Goal: Task Accomplishment & Management: Manage account settings

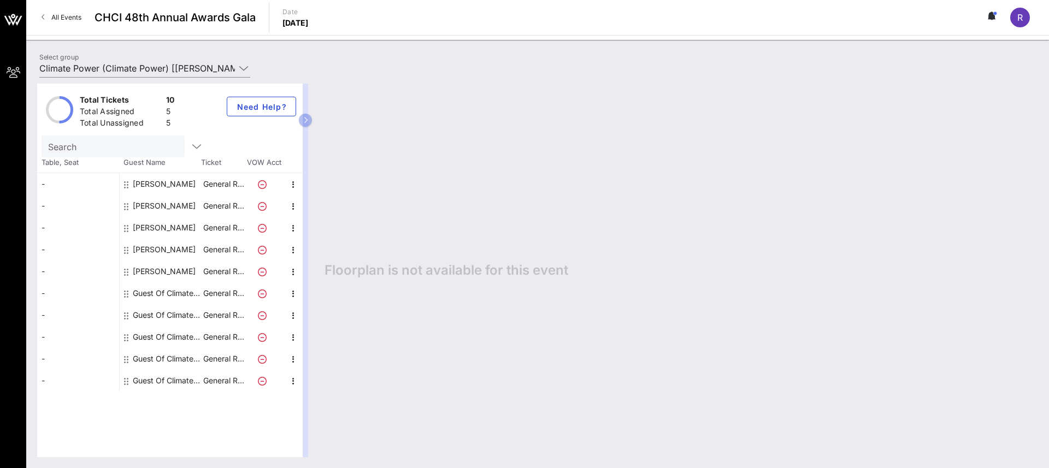
click at [161, 274] on div "[PERSON_NAME]" at bounding box center [164, 272] width 63 height 22
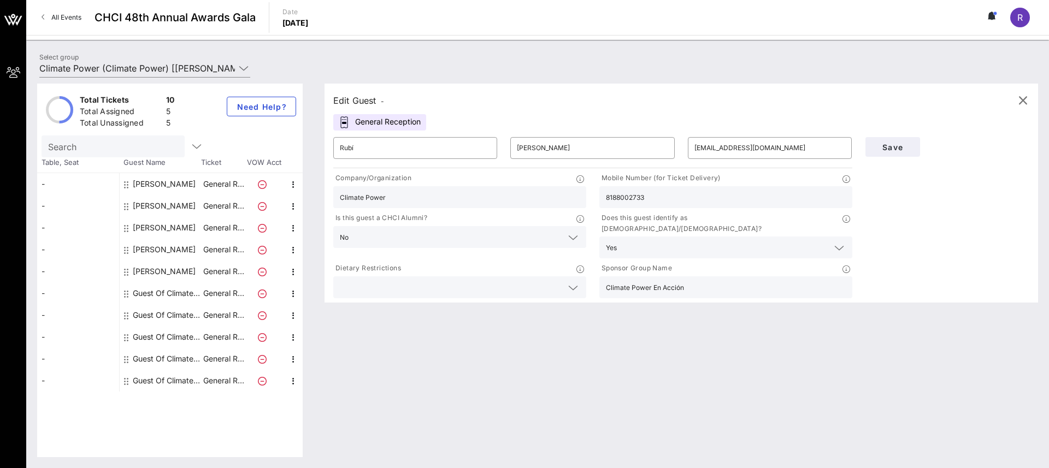
click at [383, 123] on div "General Reception" at bounding box center [379, 122] width 93 height 16
click at [343, 123] on rect at bounding box center [345, 123] width 4 height 2
click at [384, 102] on span "-" at bounding box center [382, 101] width 3 height 8
click at [342, 98] on div "Edit Guest -" at bounding box center [358, 100] width 51 height 15
click at [345, 122] on rect at bounding box center [345, 123] width 4 height 2
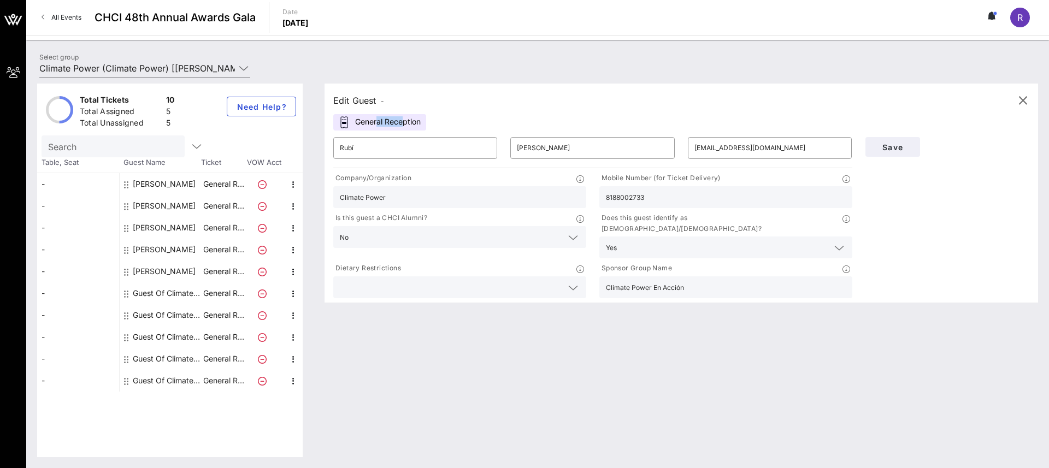
click at [345, 122] on rect at bounding box center [345, 123] width 4 height 2
click at [387, 392] on div "Edit Guest - General Reception ​ Rubí ​ [PERSON_NAME] ​ [EMAIL_ADDRESS][DOMAIN_…" at bounding box center [676, 271] width 724 height 374
click at [449, 383] on div "Edit Guest - General Reception ​ Rubí ​ [PERSON_NAME] ​ [EMAIL_ADDRESS][DOMAIN_…" at bounding box center [676, 271] width 724 height 374
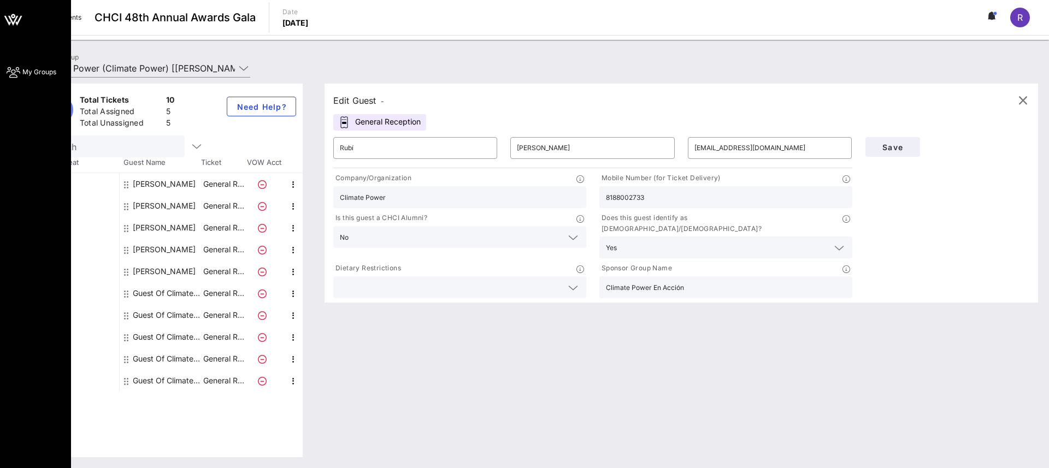
type input "Climate Power (Climate Power) [[PERSON_NAME], [PERSON_NAME][EMAIL_ADDRESS][DOMA…"
